Goal: Task Accomplishment & Management: Use online tool/utility

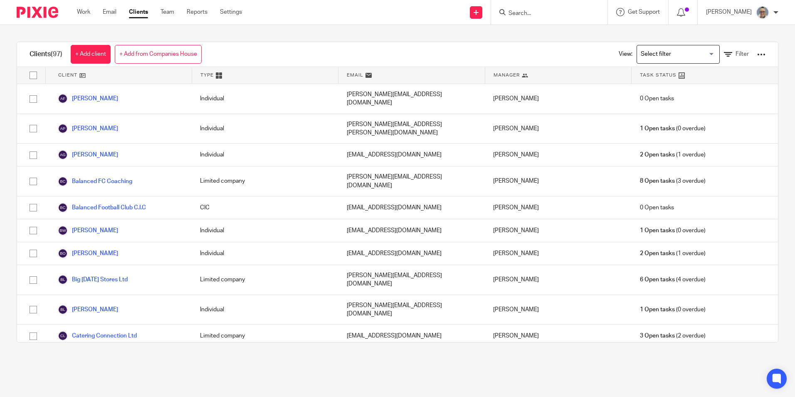
click at [84, 12] on link "Work" at bounding box center [83, 12] width 13 height 8
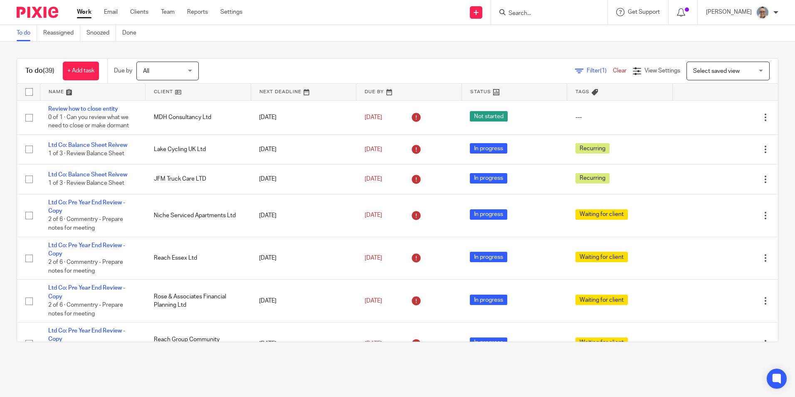
click at [289, 89] on link at bounding box center [303, 92] width 105 height 17
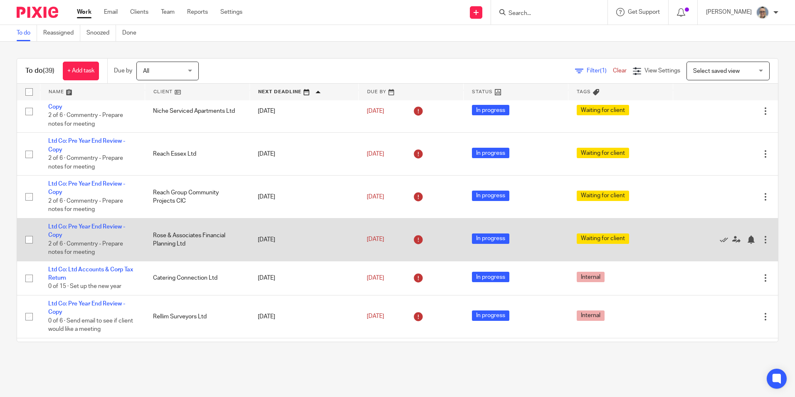
scroll to position [166, 0]
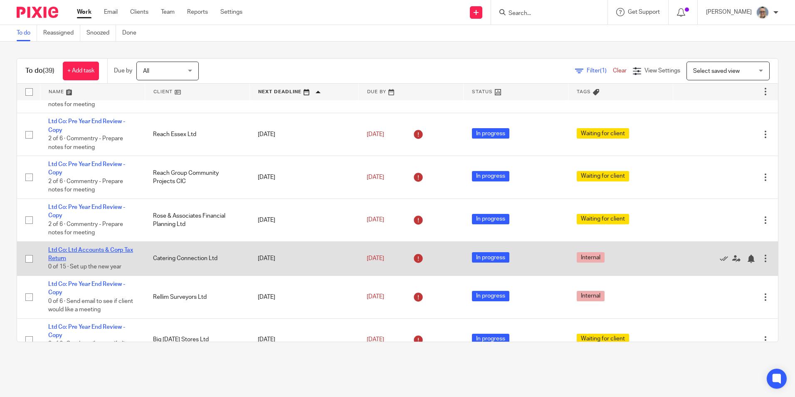
click at [87, 249] on link "Ltd Co: Ltd Accounts & Corp Tax Return" at bounding box center [90, 254] width 85 height 14
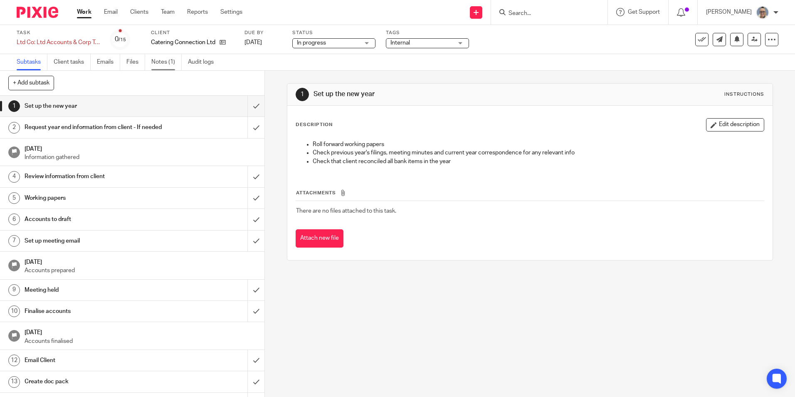
click at [162, 67] on link "Notes (1)" at bounding box center [166, 62] width 30 height 16
